Goal: Information Seeking & Learning: Learn about a topic

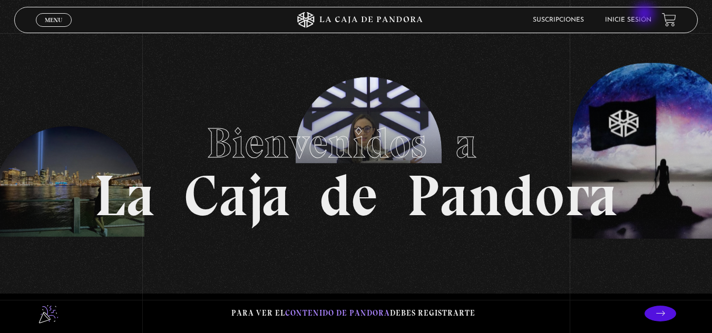
click at [645, 15] on li "Inicie sesión" at bounding box center [628, 20] width 46 height 16
click at [648, 24] on li "Inicie sesión" at bounding box center [628, 20] width 46 height 16
click at [649, 20] on link "Inicie sesión" at bounding box center [628, 20] width 46 height 6
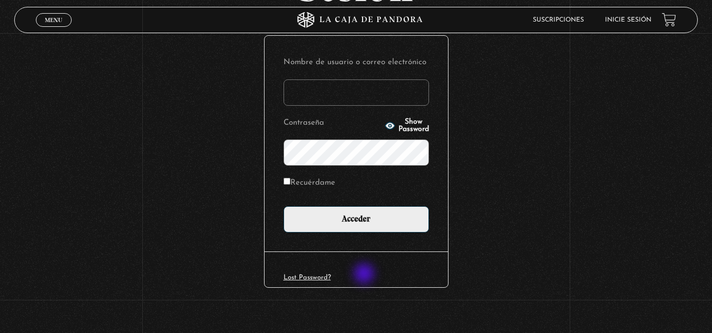
scroll to position [129, 0]
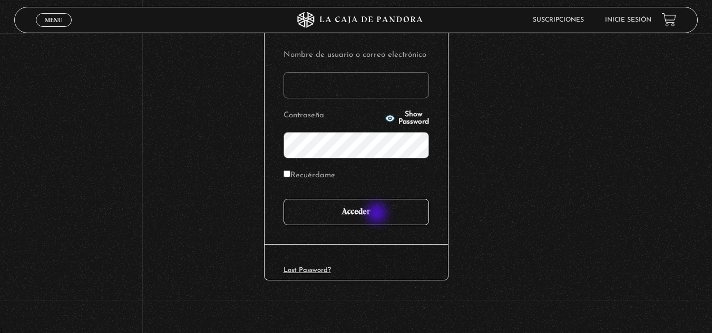
type input "Ka.therinne1392@gmail.com"
click at [381, 213] on input "Acceder" at bounding box center [355, 212] width 145 height 26
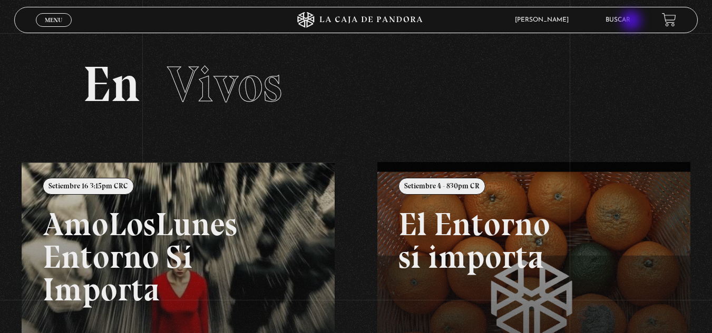
click at [630, 22] on link "Buscar" at bounding box center [617, 20] width 25 height 6
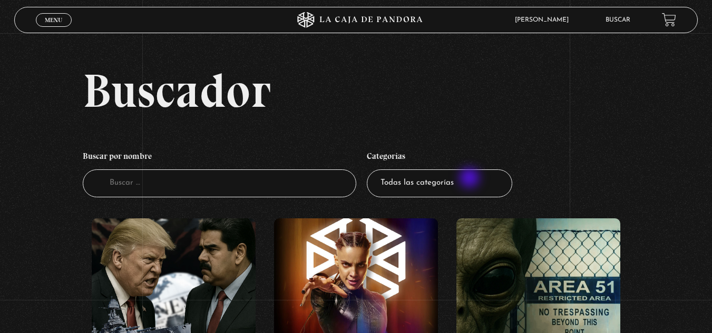
click at [470, 179] on select "Todas las categorías 11:11 Humanitario (1) Amo los [DATE] (2) Análisis de serie…" at bounding box center [439, 184] width 145 height 28
select select "centinelas"
click at [370, 170] on select "Todas las categorías 11:11 Humanitario (1) Amo los [DATE] (2) Análisis de serie…" at bounding box center [439, 184] width 145 height 28
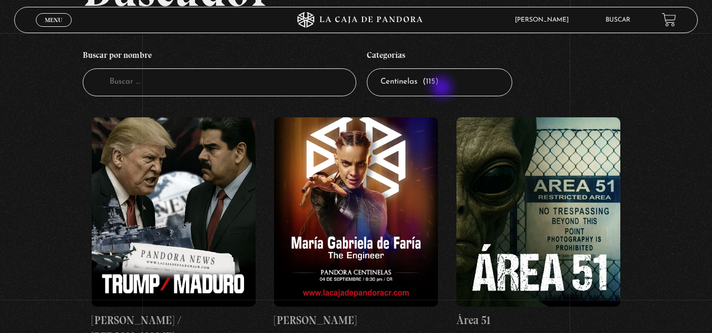
scroll to position [105, 0]
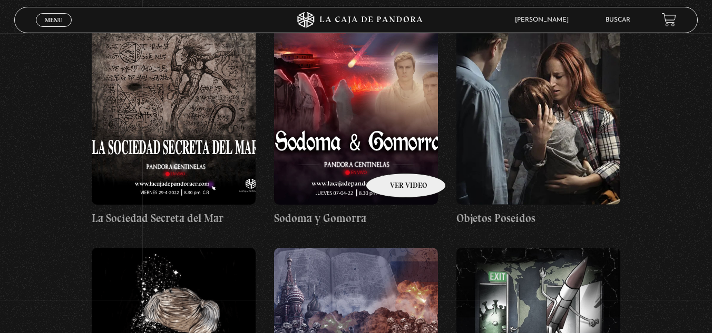
scroll to position [4951, 0]
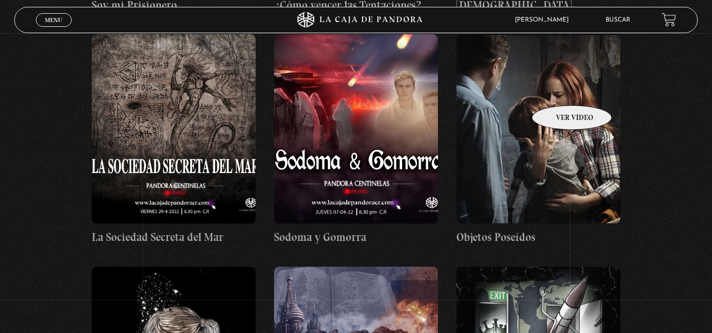
click at [558, 90] on figure at bounding box center [538, 129] width 164 height 190
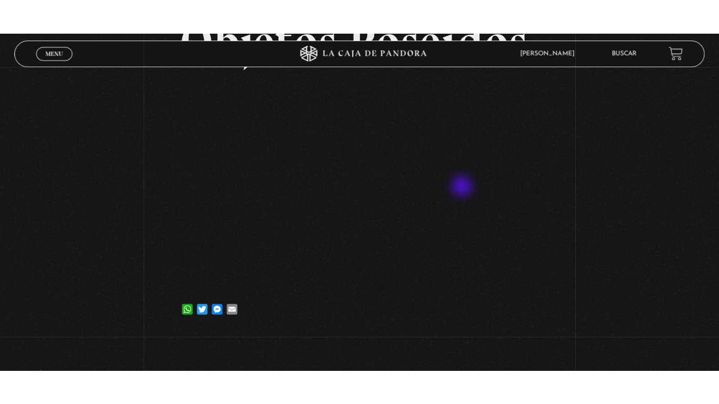
scroll to position [105, 0]
